Goal: Task Accomplishment & Management: Use online tool/utility

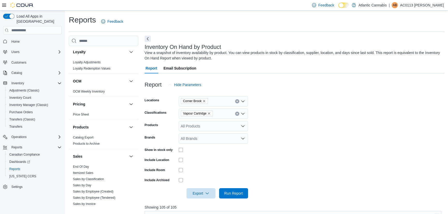
scroll to position [235, 0]
click at [90, 182] on link "Sales by Day" at bounding box center [82, 183] width 18 height 4
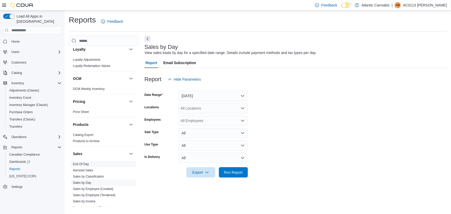
click at [82, 164] on link "End Of Day" at bounding box center [81, 164] width 16 height 4
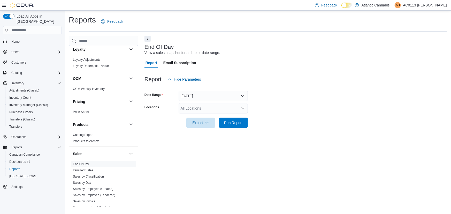
click at [196, 110] on div "All Locations" at bounding box center [213, 108] width 69 height 10
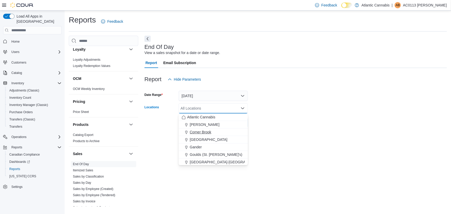
click at [201, 132] on span "Corner Brook" at bounding box center [200, 132] width 21 height 5
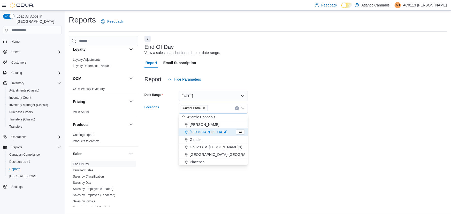
click at [325, 62] on div "Report Email Subscription" at bounding box center [296, 63] width 302 height 10
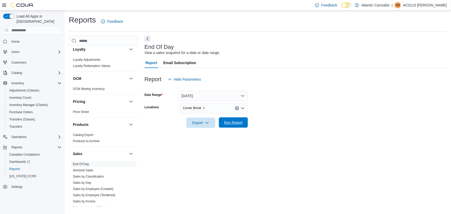
click at [224, 121] on span "Run Report" at bounding box center [233, 122] width 19 height 5
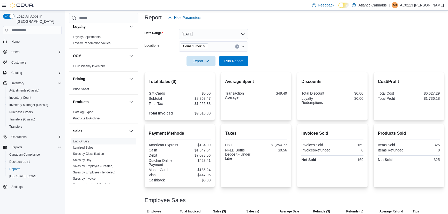
scroll to position [135, 0]
